Goal: Check status: Check status

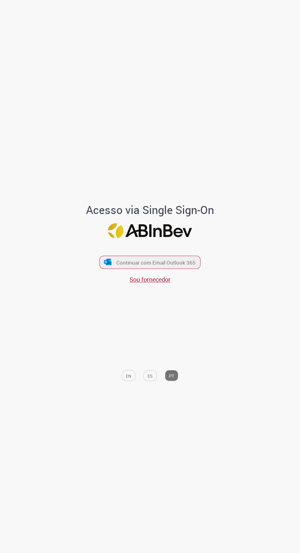
click at [134, 266] on font "Continuar com Email Outlook 365" at bounding box center [156, 262] width 79 height 7
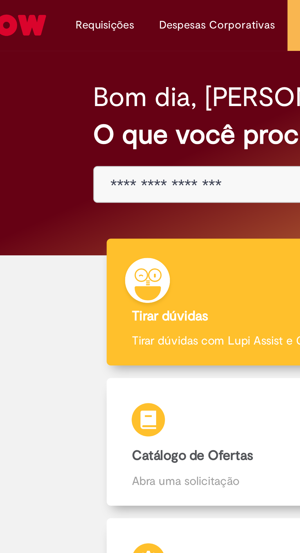
click at [51, 8] on li "Requisições Exibir Todas as Solicitações" at bounding box center [52, 9] width 31 height 18
click at [83, 9] on li "Despesas Corporativas Minhas Despesas Solicitar Adiantamento de Viagem Solicita…" at bounding box center [94, 9] width 52 height 18
click at [0, 0] on link "Minhas Despesas" at bounding box center [0, 0] width 0 height 0
